Goal: Task Accomplishment & Management: Manage account settings

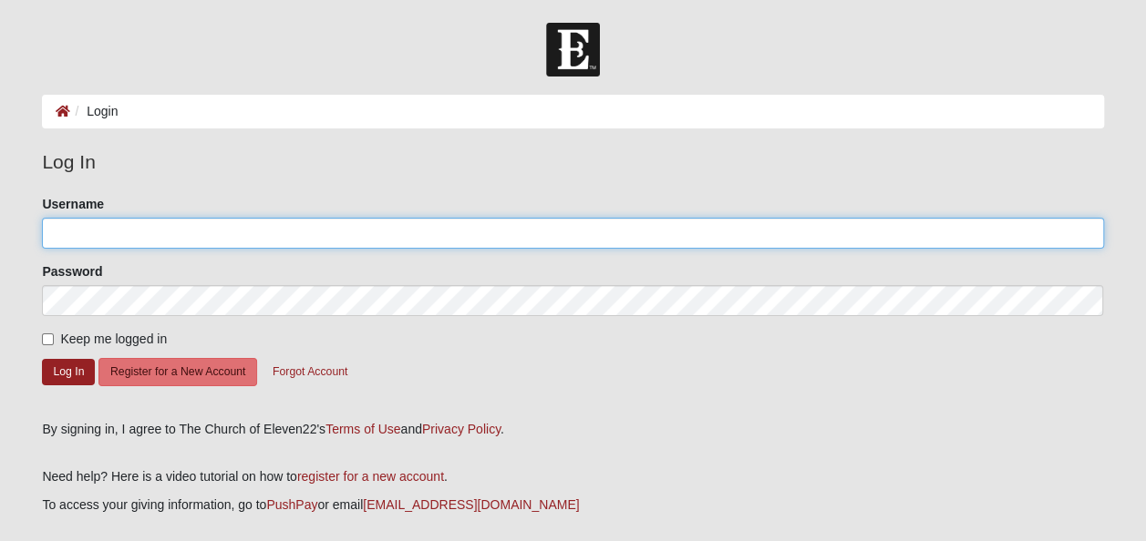
type input "jtwidergren"
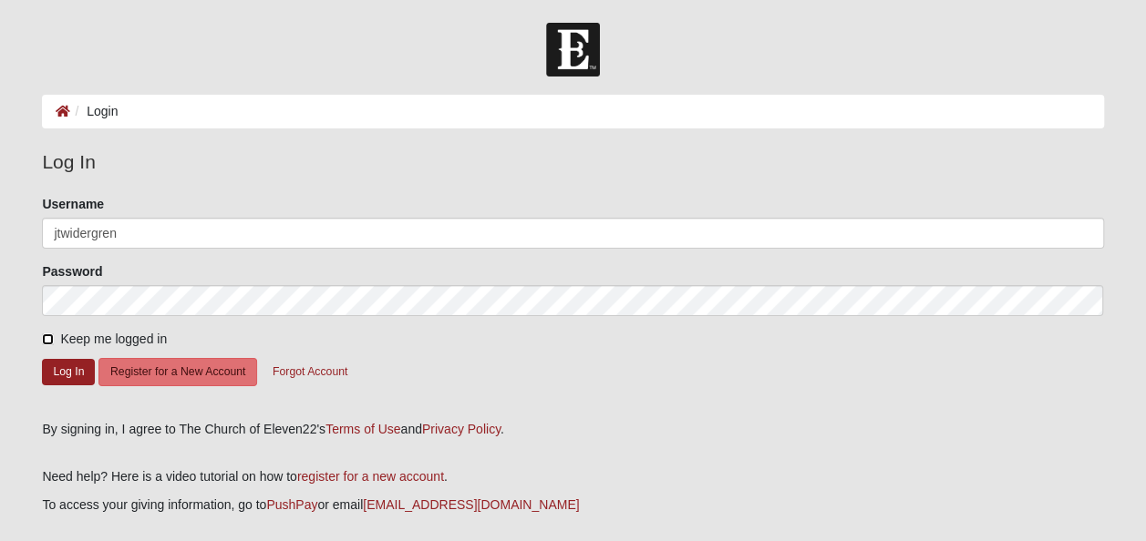
click at [50, 337] on input "Keep me logged in" at bounding box center [48, 340] width 12 height 12
checkbox input "true"
click at [66, 371] on button "Log In" at bounding box center [68, 372] width 53 height 26
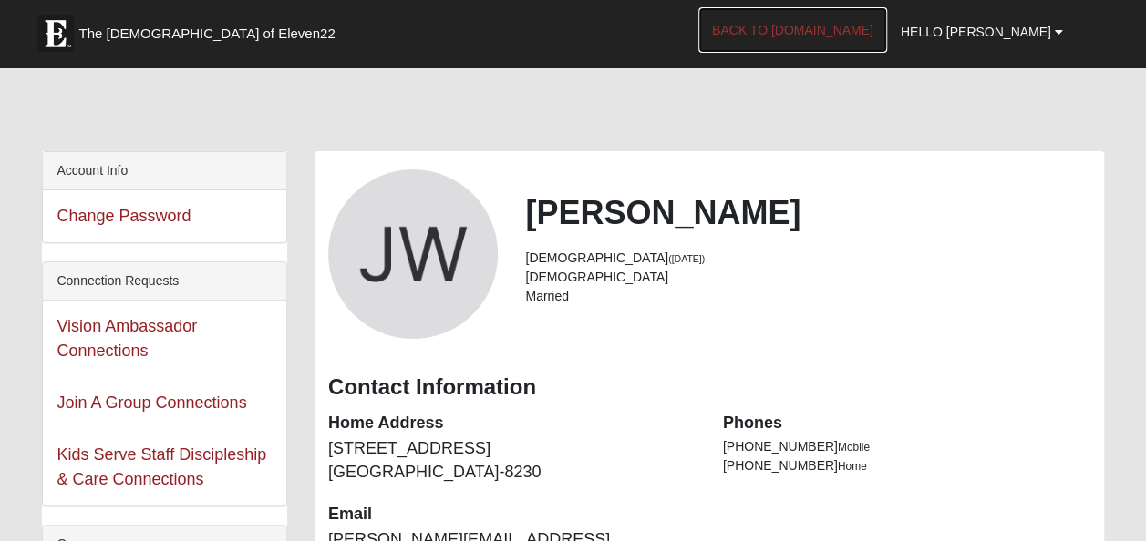
click at [855, 31] on link "Back to COE22.com" at bounding box center [792, 30] width 189 height 46
click at [860, 29] on link "Back to COE22.com" at bounding box center [792, 30] width 189 height 46
